Goal: Task Accomplishment & Management: Manage account settings

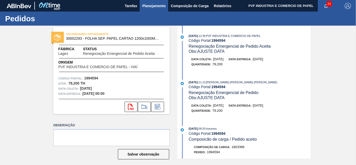
click at [159, 5] on span "Planejamento" at bounding box center [153, 6] width 23 height 6
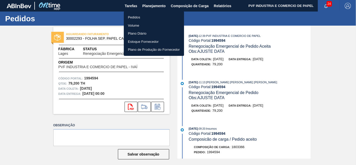
click at [136, 18] on li "Pedidos" at bounding box center [154, 17] width 60 height 8
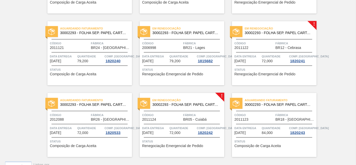
scroll to position [1039, 0]
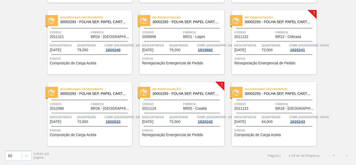
click at [283, 24] on div "Em renegociação 30002293 - FOLHA SEP. PAPEL CARTAO 1200x1000M 350g" at bounding box center [274, 20] width 84 height 12
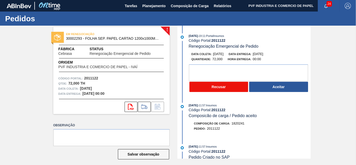
click at [220, 88] on button "Recusar" at bounding box center [218, 87] width 59 height 10
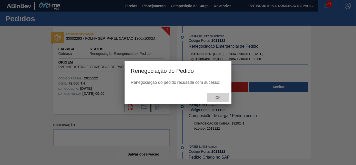
click at [217, 95] on div "Ok" at bounding box center [218, 97] width 23 height 9
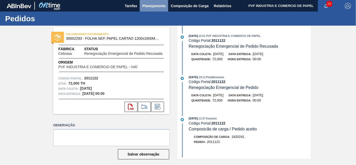
click at [152, 8] on span "Planejamento" at bounding box center [153, 6] width 23 height 6
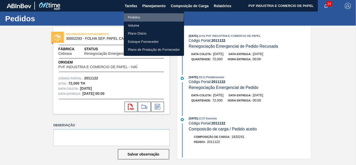
click at [137, 16] on li "Pedidos" at bounding box center [154, 17] width 60 height 8
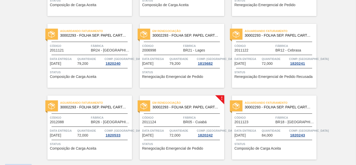
scroll to position [1028, 0]
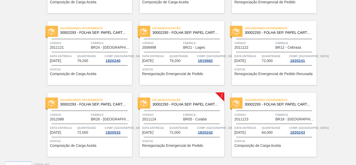
click at [175, 113] on span "Código" at bounding box center [162, 114] width 40 height 5
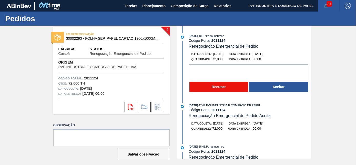
click at [215, 87] on button "Recusar" at bounding box center [218, 87] width 59 height 10
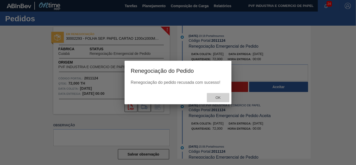
click at [217, 96] on span "Ok" at bounding box center [217, 97] width 13 height 4
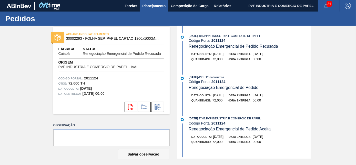
click at [154, 6] on span "Planejamento" at bounding box center [153, 6] width 23 height 6
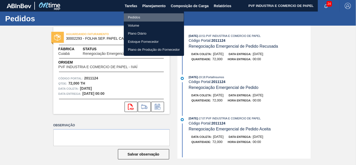
click at [134, 17] on li "Pedidos" at bounding box center [154, 17] width 60 height 8
